Goal: Task Accomplishment & Management: Complete application form

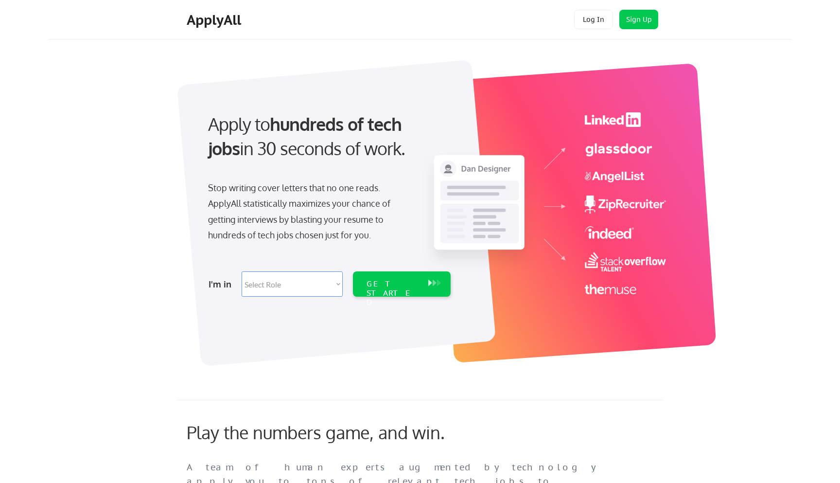
click at [294, 283] on select "Select Role Software Engineering Product Management Customer Success Sales UI/U…" at bounding box center [292, 283] width 101 height 25
select select ""design""
click at [242, 271] on select "Select Role Software Engineering Product Management Customer Success Sales UI/U…" at bounding box center [292, 283] width 101 height 25
select select ""design""
click at [411, 284] on div "GET STARTED" at bounding box center [393, 293] width 52 height 28
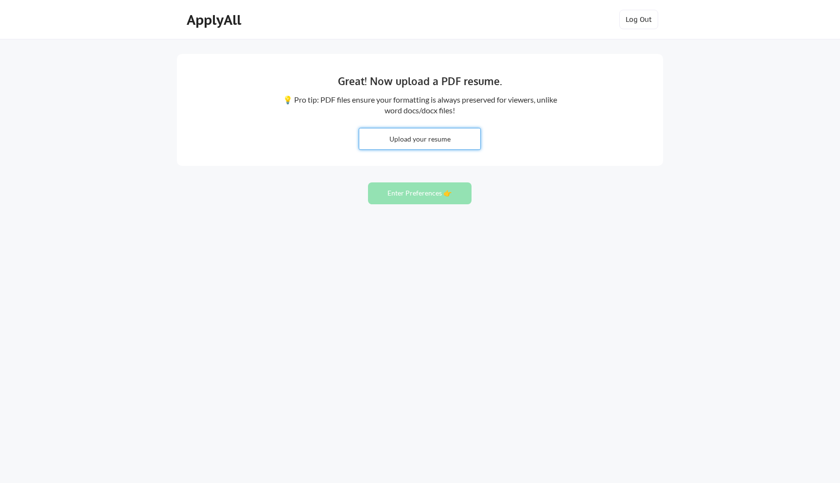
click at [446, 140] on input "file" at bounding box center [419, 138] width 121 height 21
type input "C:\fakepath\[PERSON_NAME] Resume.pdf"
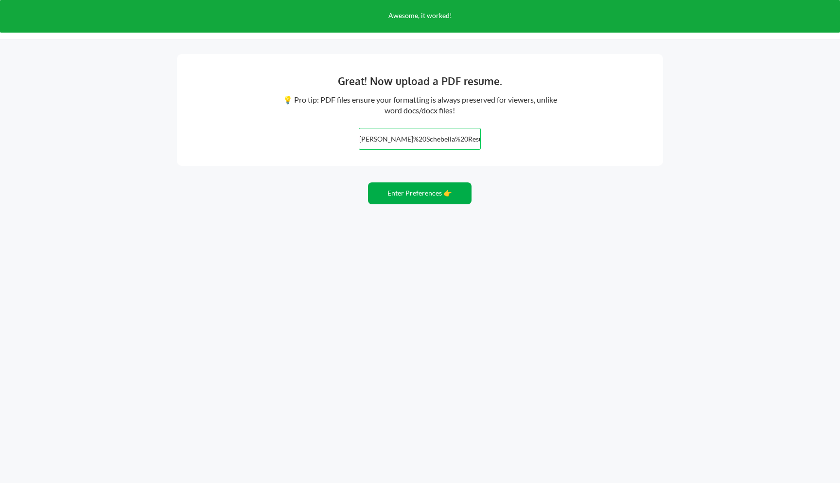
click at [423, 192] on button "Enter Preferences 👉" at bounding box center [420, 193] width 104 height 22
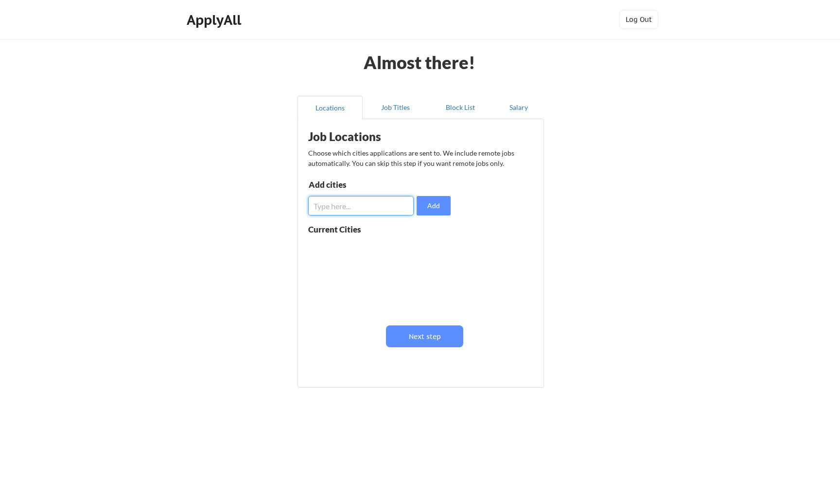
click at [360, 200] on input "input" at bounding box center [360, 205] width 105 height 19
click at [365, 212] on input "input" at bounding box center [360, 205] width 105 height 19
type input "[GEOGRAPHIC_DATA]"
click at [419, 246] on button at bounding box center [420, 247] width 7 height 7
click at [362, 212] on input "input" at bounding box center [360, 205] width 105 height 19
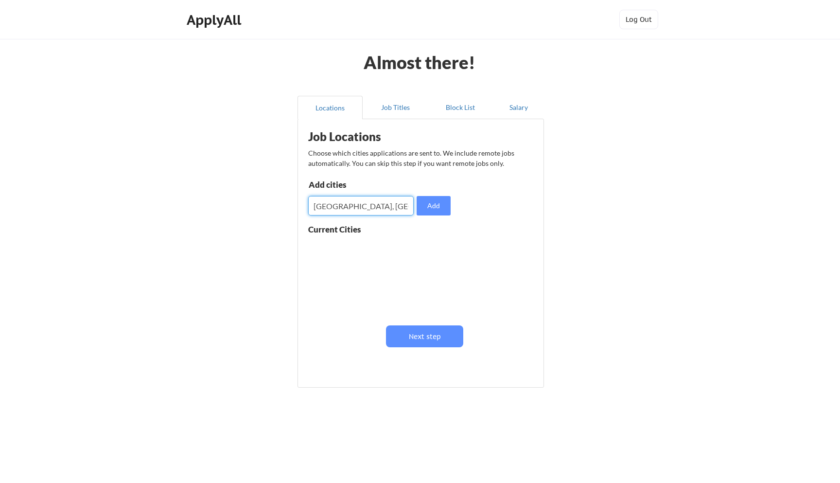
type input "[GEOGRAPHIC_DATA], [GEOGRAPHIC_DATA]"
click at [355, 211] on input "input" at bounding box center [360, 205] width 105 height 19
type input "[GEOGRAPHIC_DATA], [GEOGRAPHIC_DATA]"
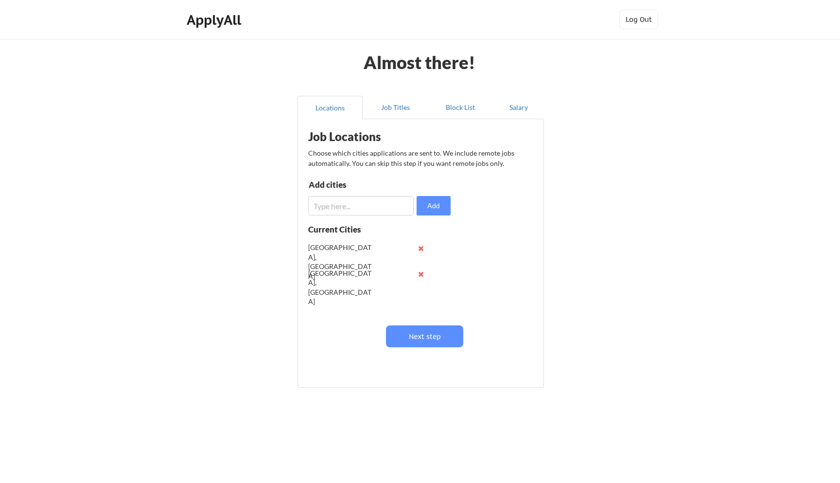
click at [349, 208] on input "input" at bounding box center [360, 205] width 105 height 19
type input "Palo Alto, CA"
click at [341, 203] on input "input" at bounding box center [360, 205] width 105 height 19
type input "S"
type input "Pleasanton, CA"
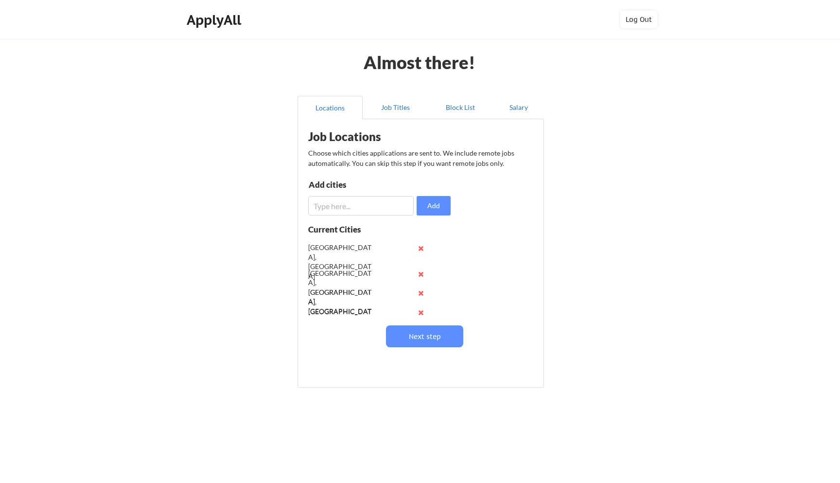
click at [324, 208] on input "input" at bounding box center [360, 205] width 105 height 19
type input "San Jose, CA"
click at [373, 201] on input "input" at bounding box center [360, 205] width 105 height 19
type input "e"
type input "Remote"
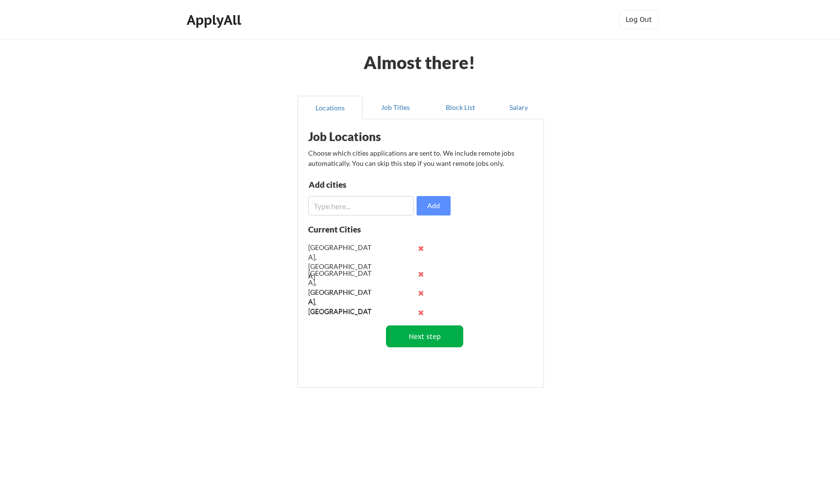
click at [431, 336] on button "Next step" at bounding box center [424, 336] width 77 height 22
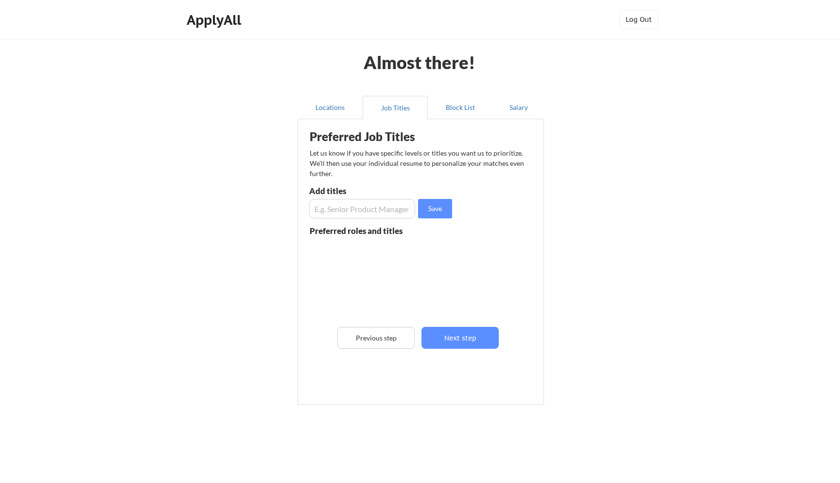
click at [358, 212] on input "input" at bounding box center [362, 208] width 106 height 19
type input "Principal Product Designer"
click at [343, 212] on input "input" at bounding box center [362, 208] width 106 height 19
type input "Lead Product Designer"
click at [337, 208] on input "input" at bounding box center [362, 208] width 106 height 19
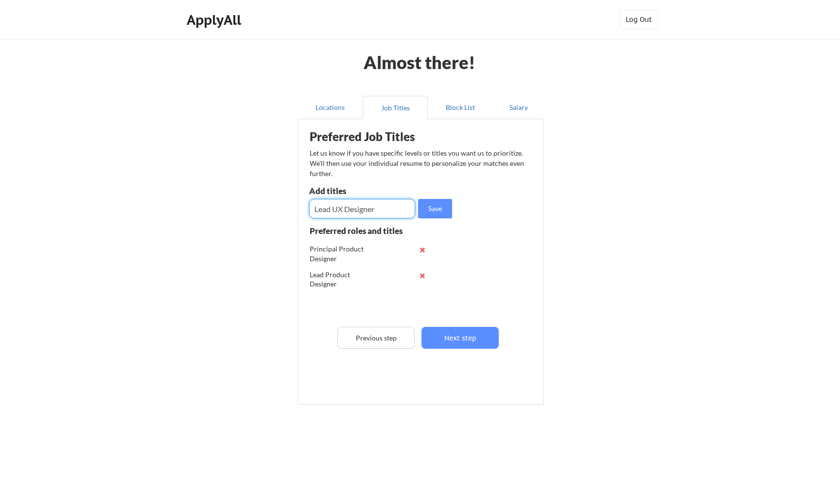
type input "Lead UX Designer"
click at [332, 208] on input "input" at bounding box center [362, 208] width 106 height 19
type input "Principal UX Designer"
click at [327, 206] on input "input" at bounding box center [362, 208] width 106 height 19
type input "Product Designer"
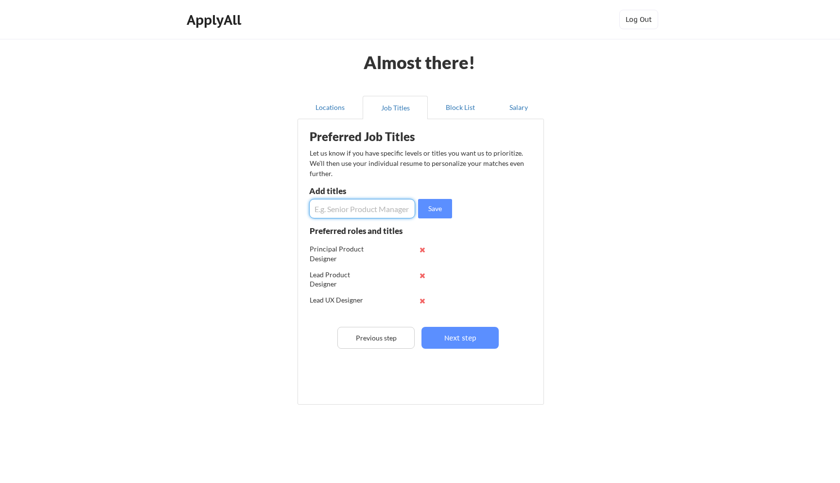
click at [359, 203] on input "input" at bounding box center [362, 208] width 106 height 19
type input "UX Designer"
click at [376, 208] on input "input" at bounding box center [362, 208] width 106 height 19
type input "Design Manager"
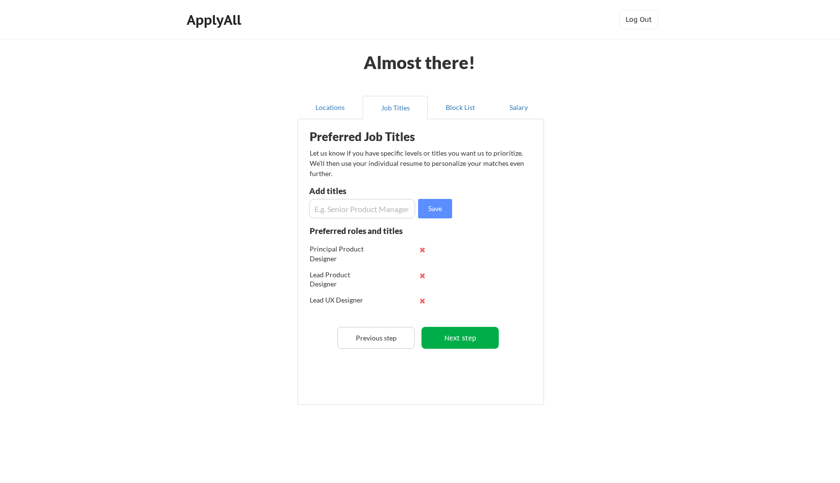
click at [461, 339] on button "Next step" at bounding box center [459, 338] width 77 height 22
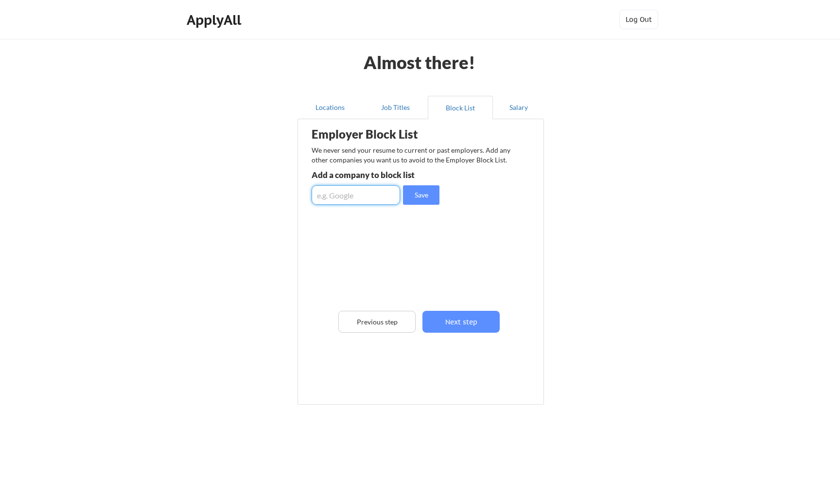
click at [363, 197] on input "input" at bounding box center [356, 194] width 88 height 19
type input "Amazon"
click at [413, 223] on div "Already block listed" at bounding box center [366, 219] width 108 height 11
click at [380, 207] on div "Employer Block List We never send your resume to current or past employers. Add…" at bounding box center [421, 247] width 236 height 251
click at [367, 196] on input "input" at bounding box center [356, 194] width 88 height 19
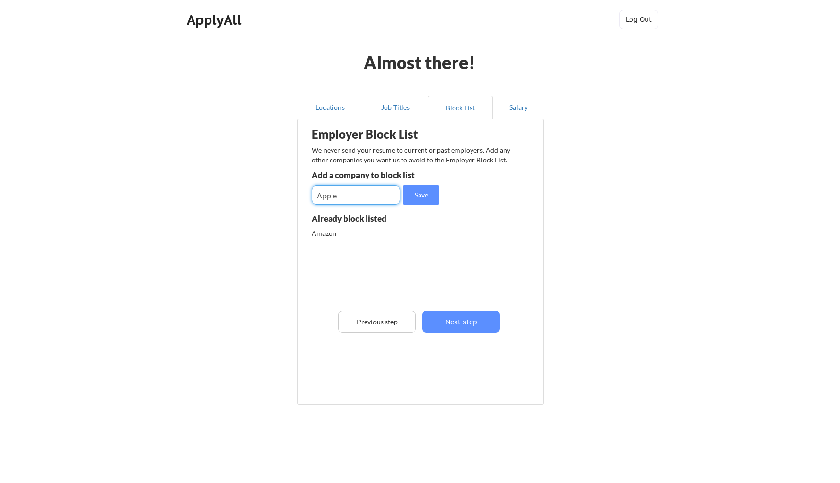
type input "Apple"
click at [348, 200] on input "input" at bounding box center [356, 194] width 88 height 19
type input "Zoom"
click at [344, 197] on input "input" at bounding box center [356, 194] width 88 height 19
type input "Meta"
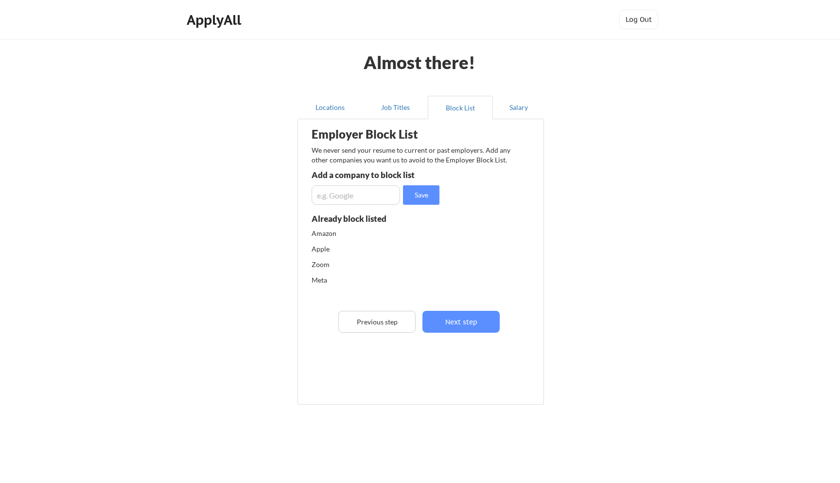
click at [334, 197] on input "input" at bounding box center [356, 194] width 88 height 19
click at [467, 315] on button "Next step" at bounding box center [460, 322] width 77 height 22
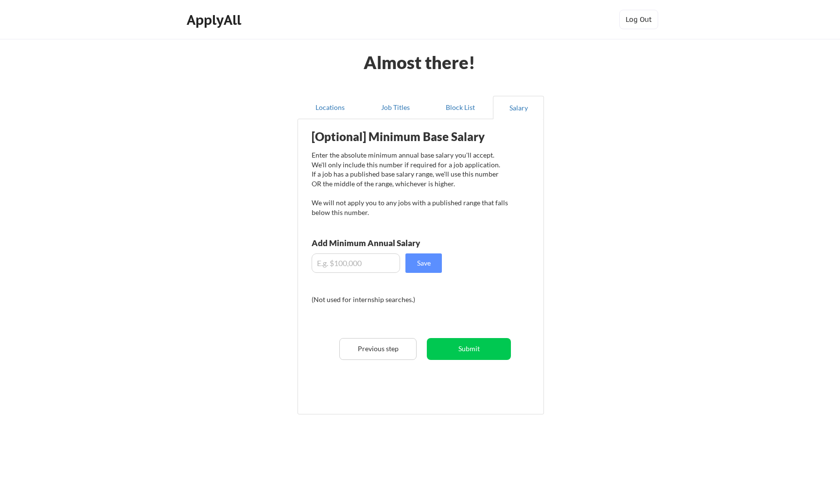
click at [367, 259] on input "input" at bounding box center [356, 262] width 88 height 19
type input "$250,000"
click at [475, 348] on button "Submit" at bounding box center [469, 349] width 84 height 22
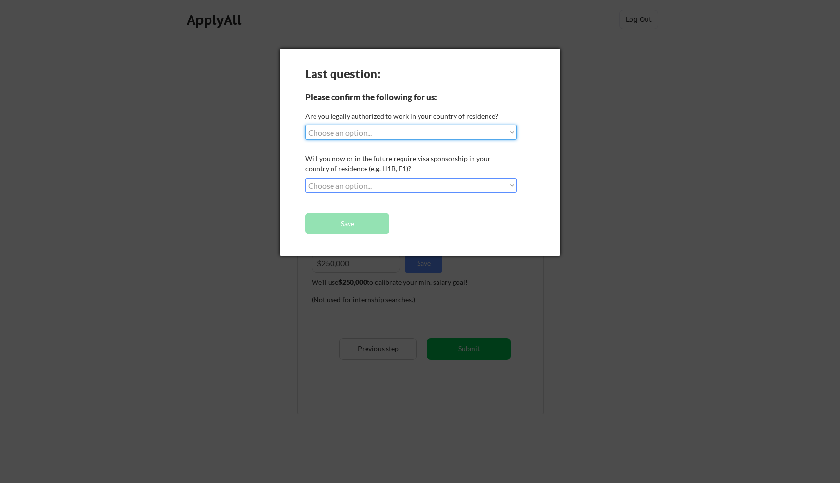
click at [377, 130] on select "Choose an option... Yes, I am a US Citizen Yes, I am a Canadian Citizen Yes, I …" at bounding box center [410, 132] width 211 height 15
select select ""yes__i_am_here_on_a_visa__h1b__opt__etc__""
click at [305, 125] on select "Choose an option... Yes, I am a US Citizen Yes, I am a Canadian Citizen Yes, I …" at bounding box center [410, 132] width 211 height 15
click at [365, 188] on select "Choose an option... No, I will not need sponsorship Yes, I will need sponsorship" at bounding box center [410, 185] width 211 height 15
click at [305, 178] on select "Choose an option... No, I will not need sponsorship Yes, I will need sponsorship" at bounding box center [410, 185] width 211 height 15
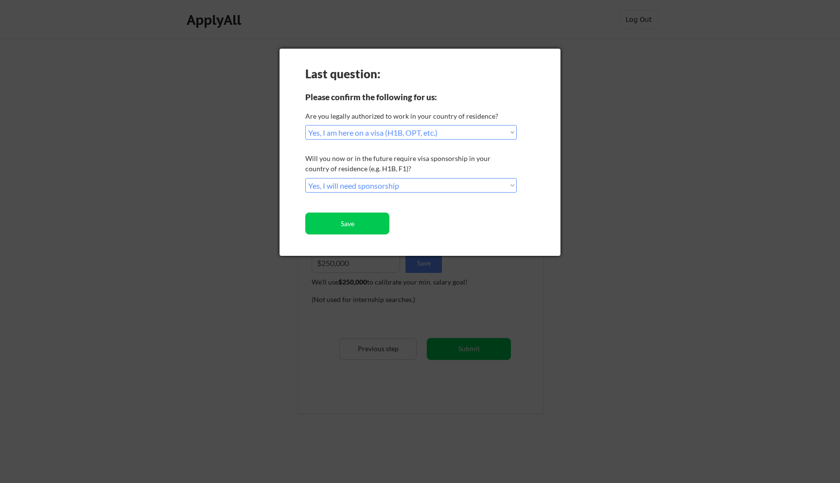
click at [369, 188] on select "Choose an option... No, I will not need sponsorship Yes, I will need sponsorship" at bounding box center [410, 185] width 211 height 15
click at [305, 178] on select "Choose an option... No, I will not need sponsorship Yes, I will need sponsorship" at bounding box center [410, 185] width 211 height 15
click at [372, 187] on select "Choose an option... No, I will not need sponsorship Yes, I will need sponsorship" at bounding box center [410, 185] width 211 height 15
select select ""no__i_will_not_need_sponsorship""
click at [305, 178] on select "Choose an option... No, I will not need sponsorship Yes, I will need sponsorship" at bounding box center [410, 185] width 211 height 15
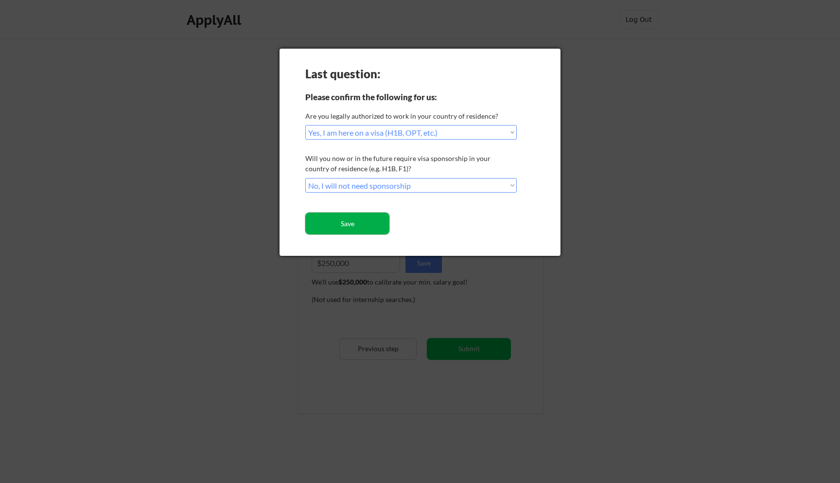
click at [366, 216] on button "Save" at bounding box center [347, 223] width 84 height 22
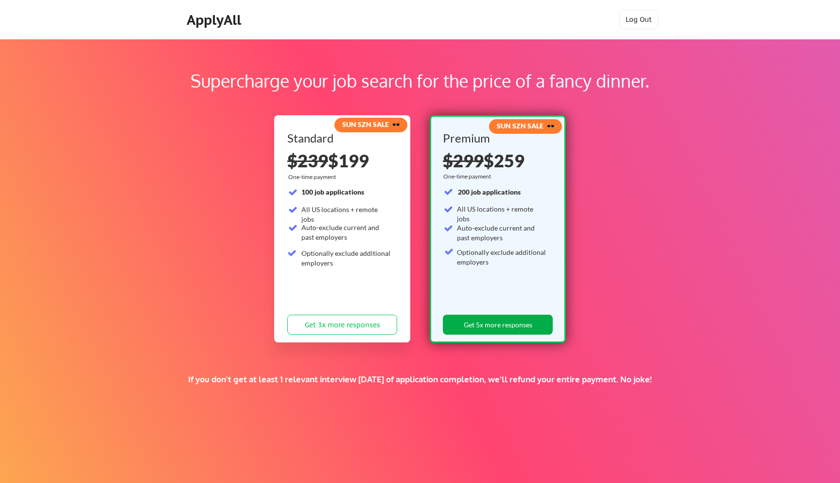
click at [511, 325] on button "Get 5x more responses" at bounding box center [498, 324] width 110 height 20
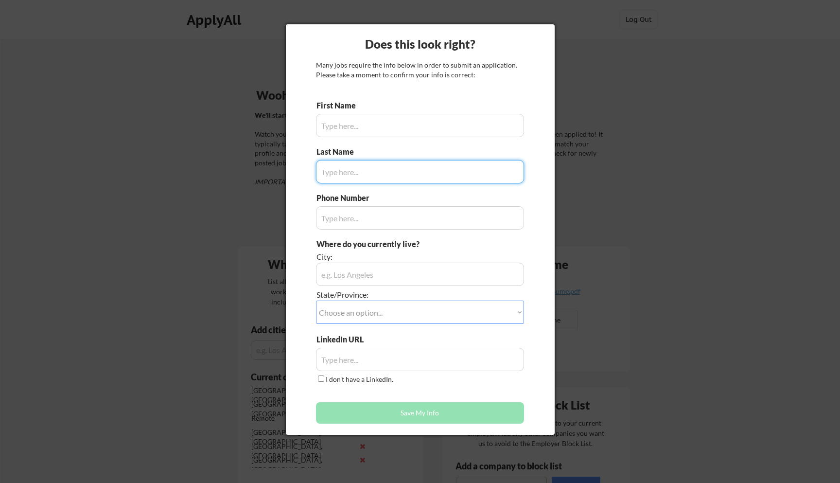
type input "[PERSON_NAME]"
type input "[PHONE_NUMBER]"
type input "[GEOGRAPHIC_DATA], [GEOGRAPHIC_DATA], [GEOGRAPHIC_DATA]"
type input "Schebella"
click at [392, 128] on input "input" at bounding box center [420, 125] width 208 height 23
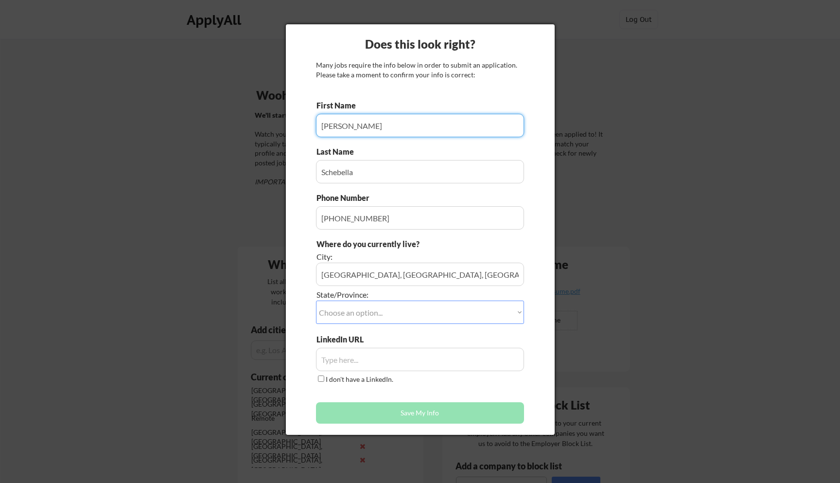
click at [397, 310] on select "Choose an option... Other/Not Applicable [US_STATE] [US_STATE] [GEOGRAPHIC_DATA…" at bounding box center [420, 311] width 208 height 23
select select ""California""
click at [316, 300] on select "Choose an option... Other/Not Applicable Alabama Alaska Alberta Arizona Arkansa…" at bounding box center [420, 311] width 208 height 23
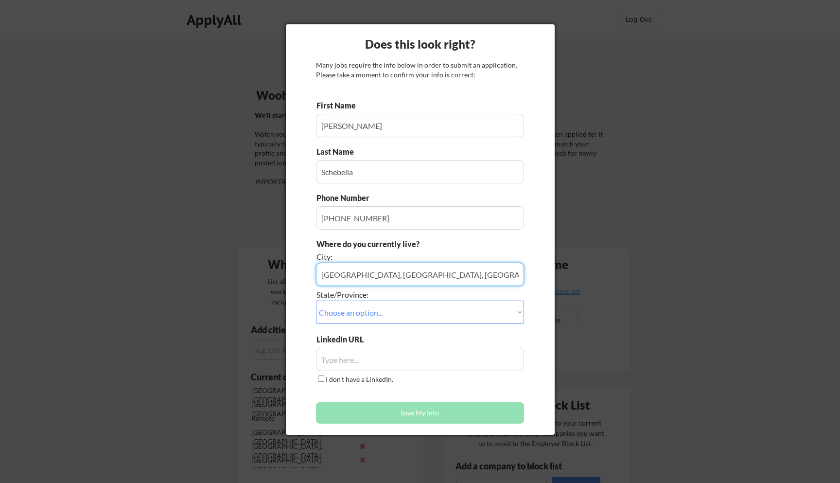
drag, startPoint x: 439, startPoint y: 275, endPoint x: 402, endPoint y: 277, distance: 38.0
click at [402, 277] on input "input" at bounding box center [420, 273] width 208 height 23
type input "San Francisco Bay Area"
click at [367, 366] on input "input" at bounding box center [420, 359] width 208 height 23
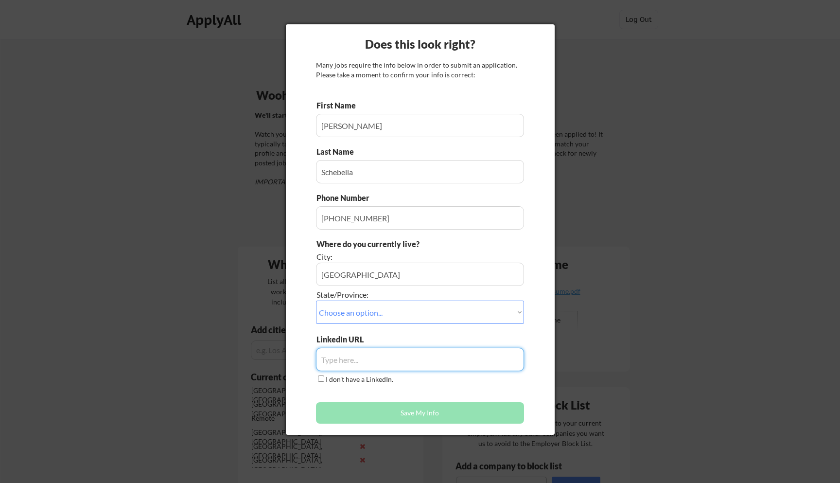
paste input "https://www.linkedin.com/in/owenschebella/"
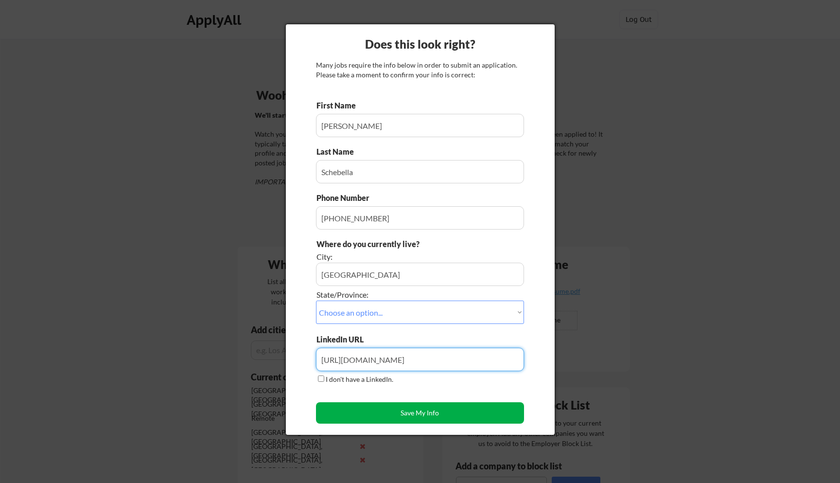
type input "https://www.linkedin.com/in/owenschebella/"
click at [428, 408] on button "Save My Info" at bounding box center [420, 412] width 208 height 21
